Goal: Transaction & Acquisition: Purchase product/service

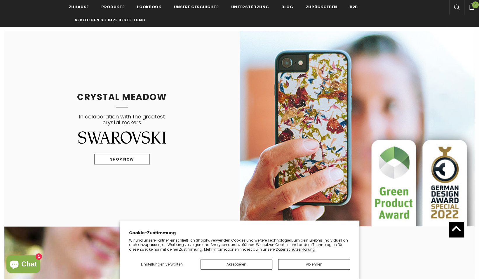
scroll to position [395, 0]
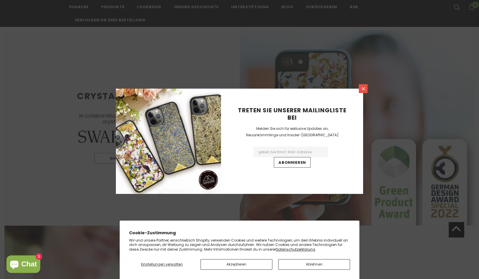
click at [360, 88] on link at bounding box center [363, 88] width 9 height 9
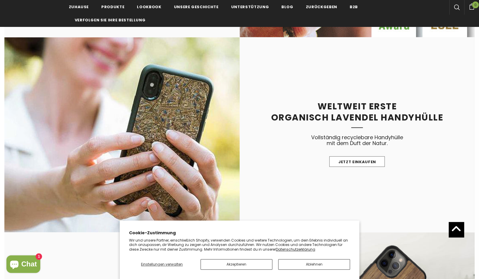
scroll to position [584, 0]
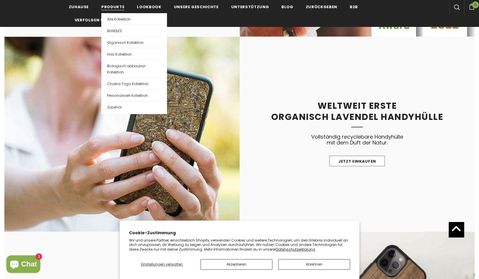
click at [112, 7] on span "Produkte" at bounding box center [112, 7] width 23 height 6
